Goal: Task Accomplishment & Management: Manage account settings

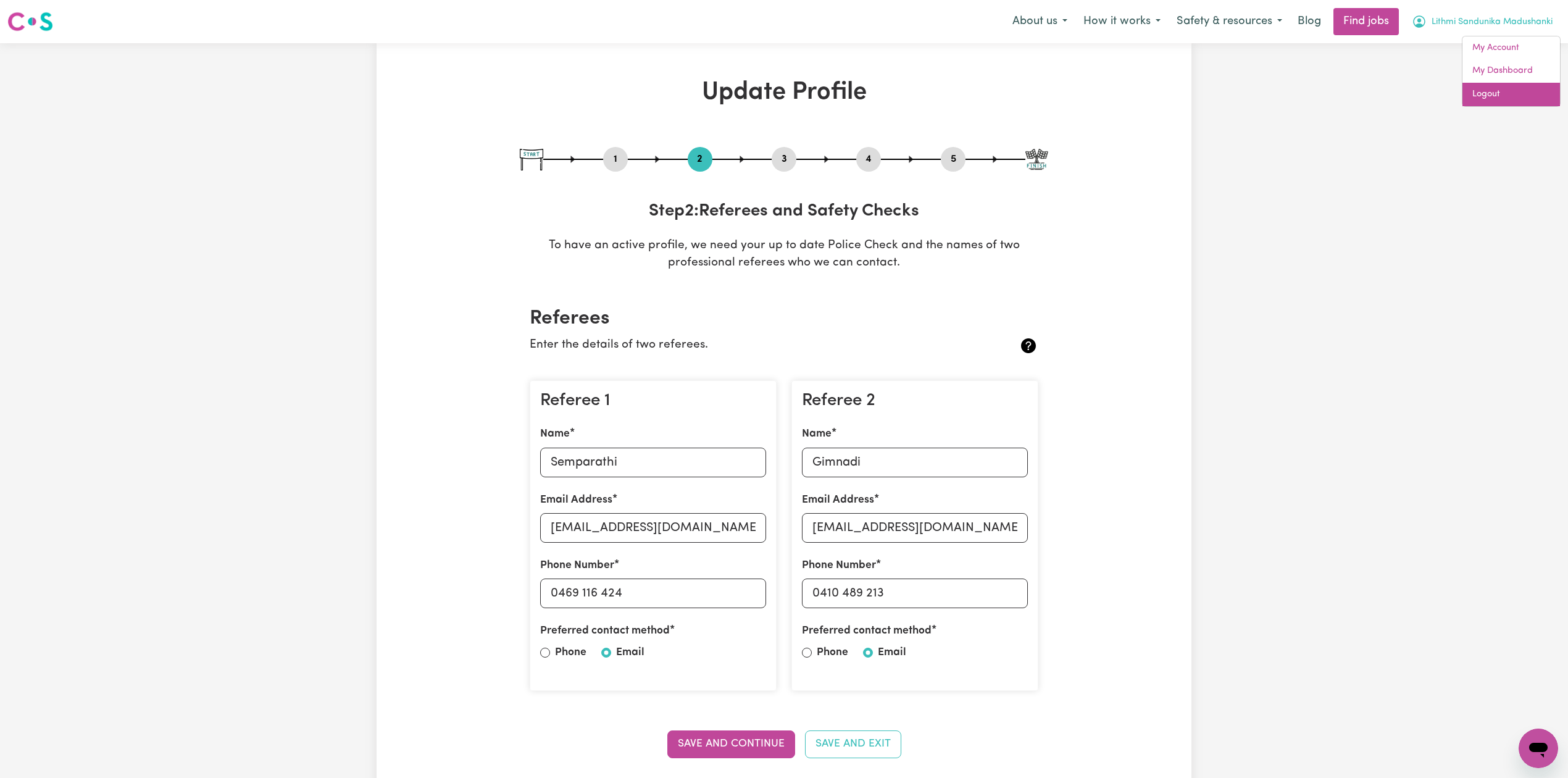
click at [1478, 87] on link "Logout" at bounding box center [1512, 95] width 98 height 23
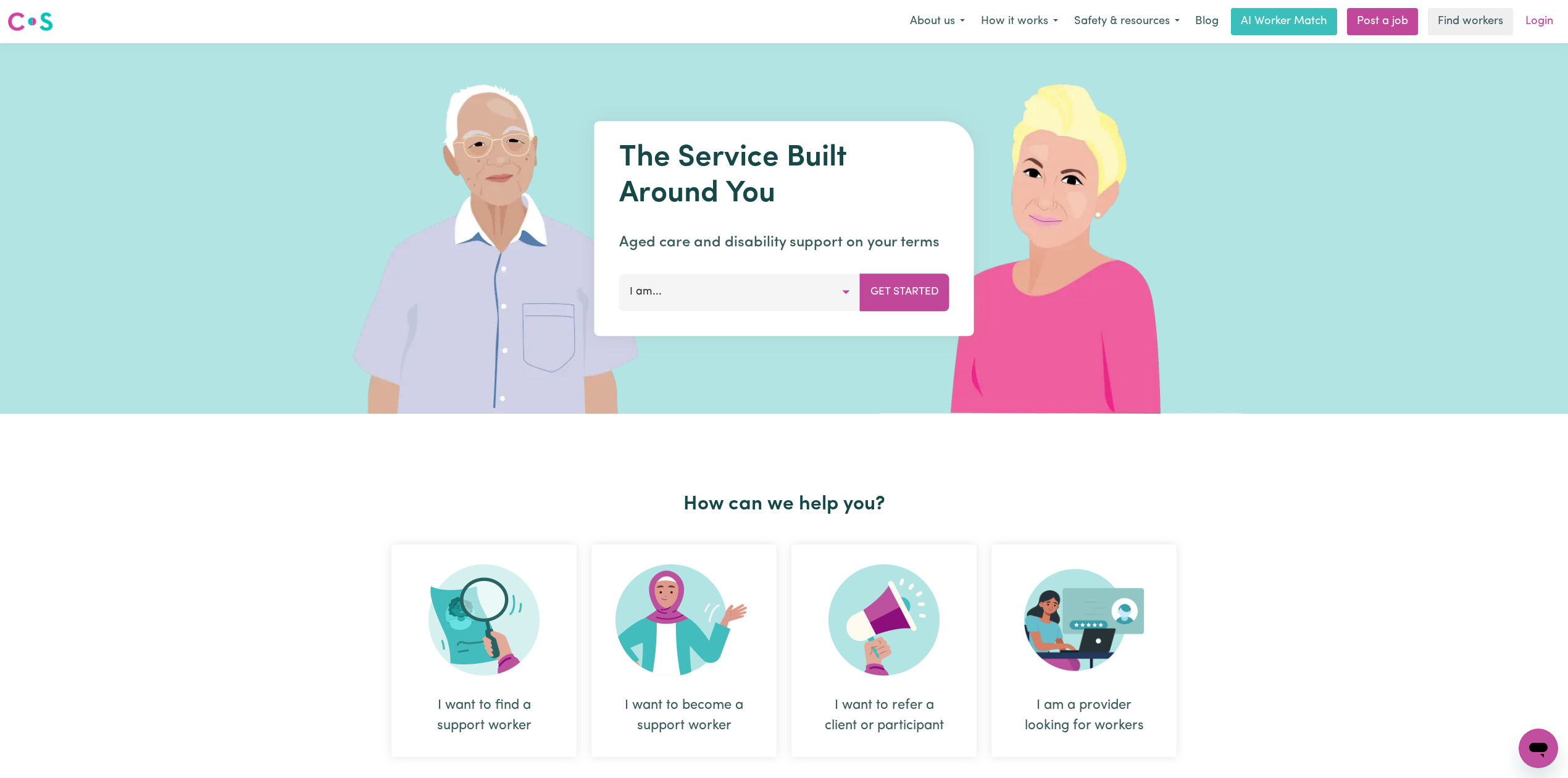
click at [1531, 21] on link "Login" at bounding box center [1540, 21] width 42 height 27
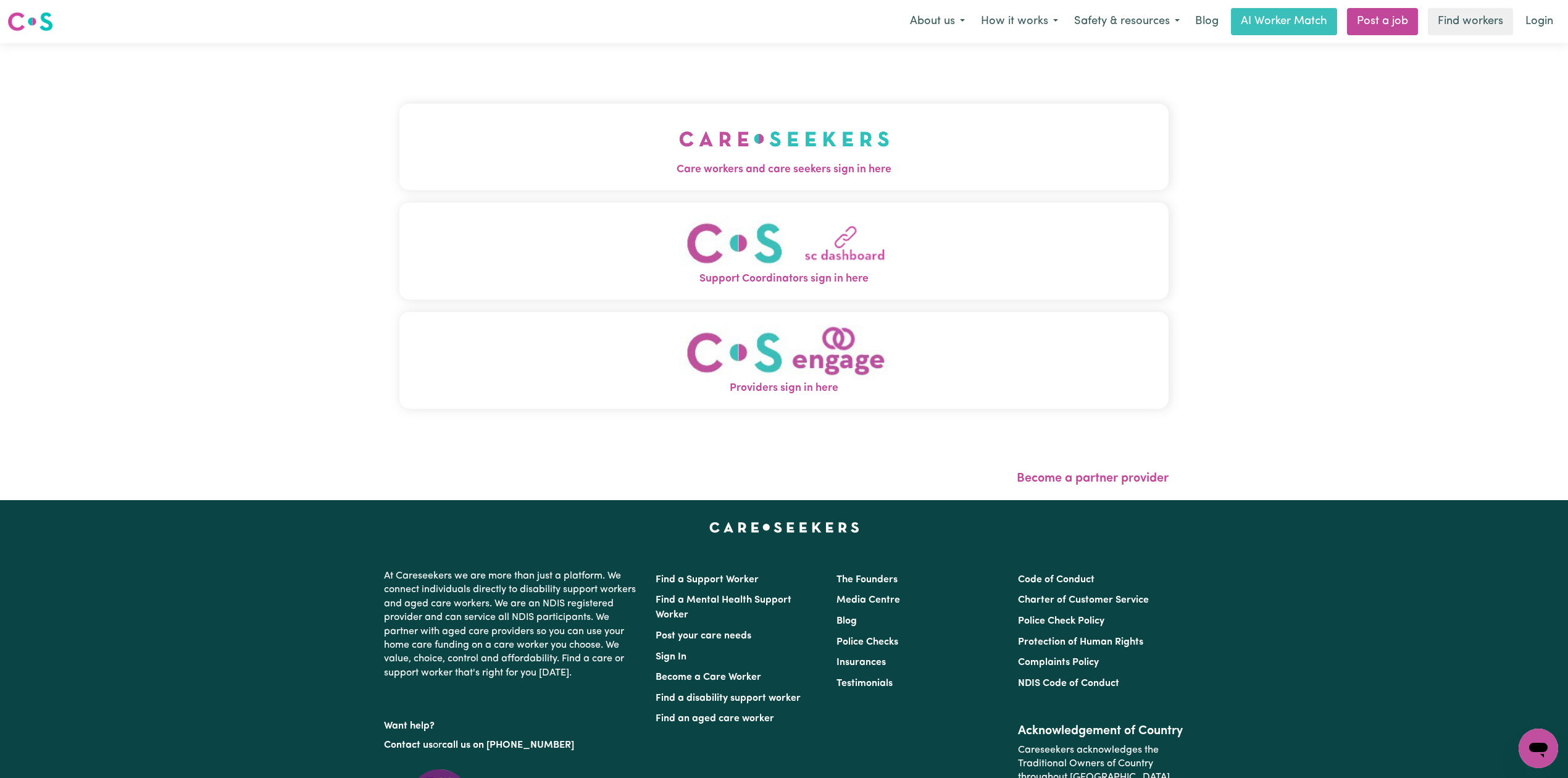
click at [583, 34] on div "Menu About us How it works Safety & resources Blog AI Worker Match Post a job F…" at bounding box center [784, 21] width 1568 height 28
drag, startPoint x: 554, startPoint y: 153, endPoint x: 543, endPoint y: 185, distance: 33.8
click at [554, 160] on button "Care workers and care seekers sign in here" at bounding box center [784, 147] width 770 height 86
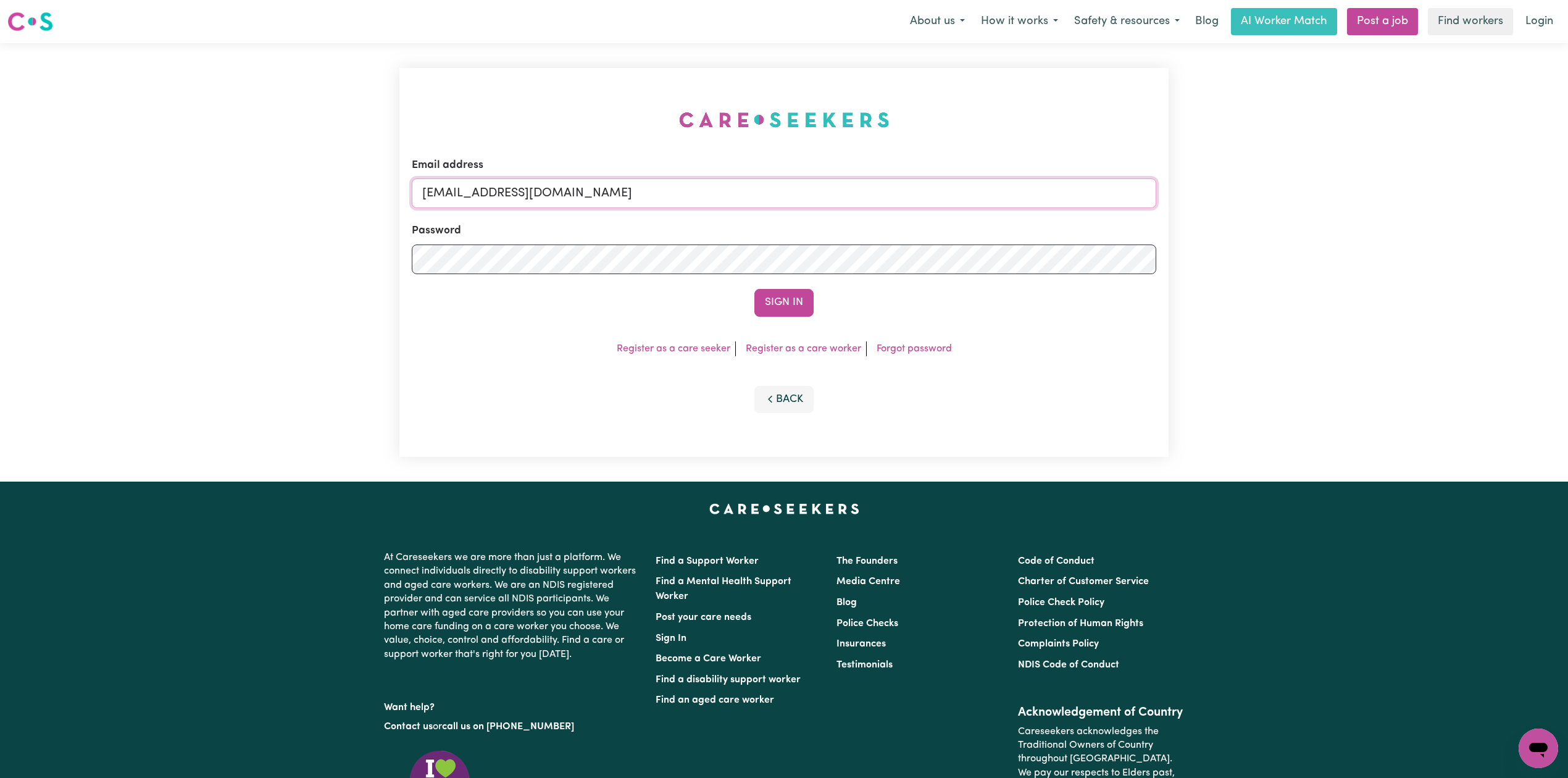
click at [623, 185] on input "[EMAIL_ADDRESS][DOMAIN_NAME]" at bounding box center [784, 193] width 744 height 30
click at [483, 189] on input "Superuser~[EMAIL_ADDRESS][DOMAIN_NAME]" at bounding box center [784, 193] width 744 height 30
drag, startPoint x: 488, startPoint y: 188, endPoint x: 899, endPoint y: 212, distance: 411.7
click at [899, 212] on form "Email address Superuser~[EMAIL_ADDRESS][DOMAIN_NAME] Password Sign In" at bounding box center [784, 236] width 744 height 159
type input "Superuser~[EMAIL_ADDRESS][DOMAIN_NAME]"
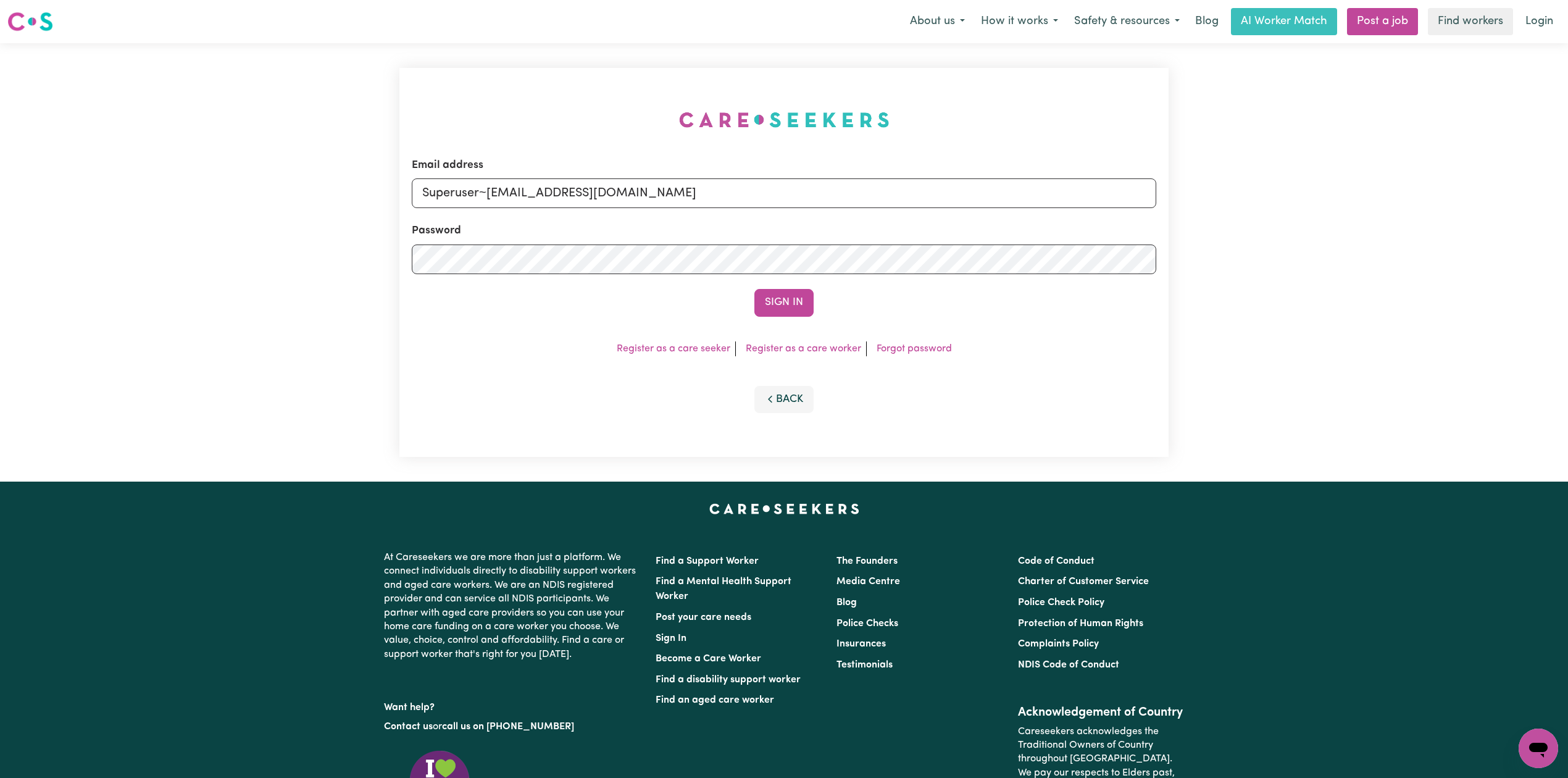
click at [778, 288] on form "Email address Superuser~[EMAIL_ADDRESS][DOMAIN_NAME] Password Sign In" at bounding box center [784, 236] width 744 height 159
click at [778, 292] on button "Sign In" at bounding box center [784, 302] width 59 height 27
